Goal: Task Accomplishment & Management: Manage account settings

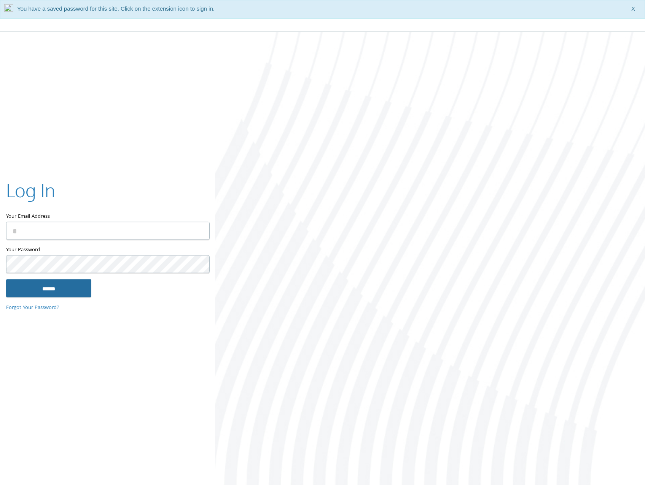
type input "**********"
click at [69, 292] on input "******" at bounding box center [48, 289] width 85 height 18
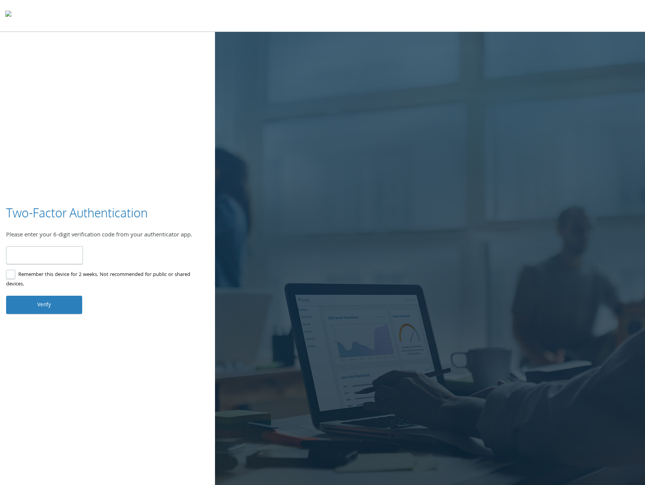
type input "******"
